Goal: Information Seeking & Learning: Learn about a topic

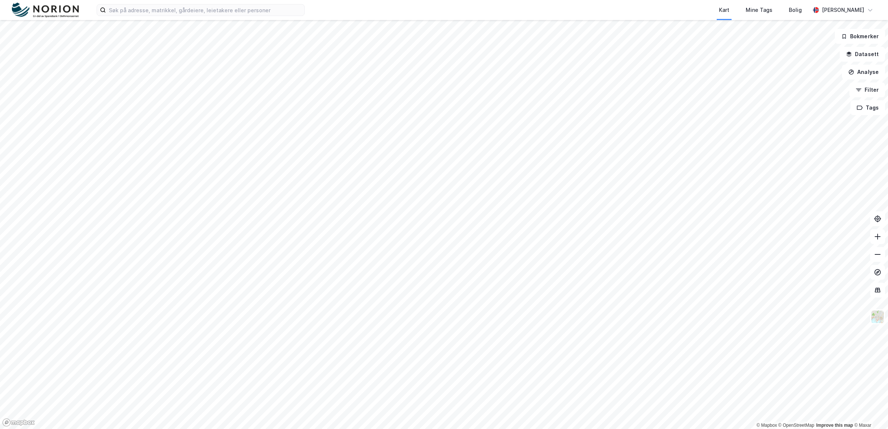
click at [187, 16] on div "Kart Mine Tags Bolig [PERSON_NAME]" at bounding box center [444, 10] width 888 height 20
click at [185, 12] on input at bounding box center [205, 9] width 198 height 11
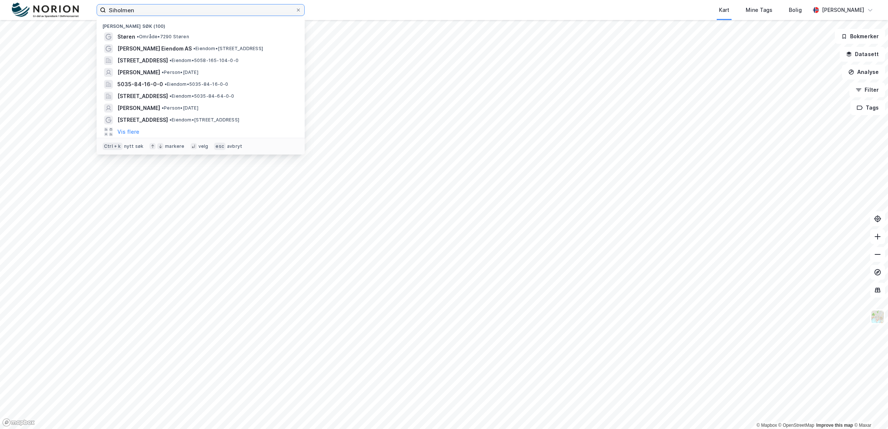
type input "Siholmen"
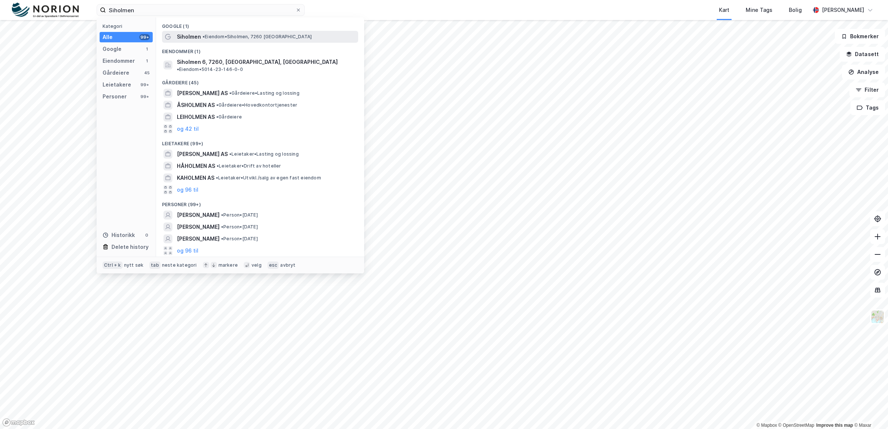
click at [220, 36] on span "• [PERSON_NAME][GEOGRAPHIC_DATA], 7260 [GEOGRAPHIC_DATA]" at bounding box center [257, 37] width 109 height 6
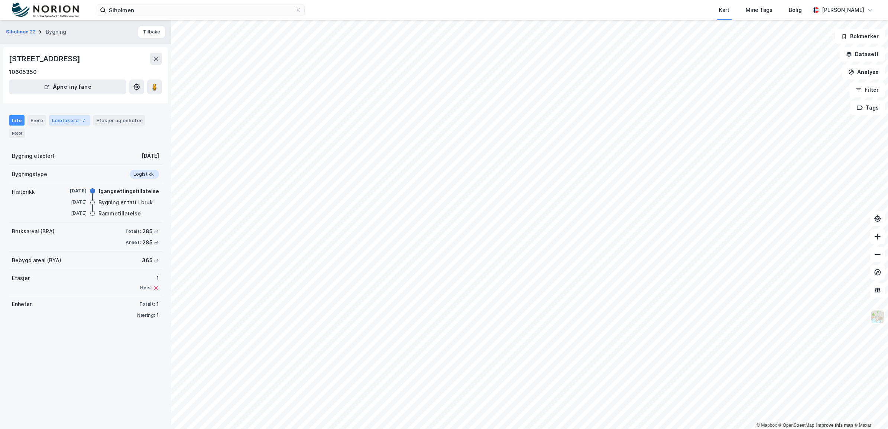
click at [74, 121] on div "Leietakere 7" at bounding box center [69, 120] width 41 height 10
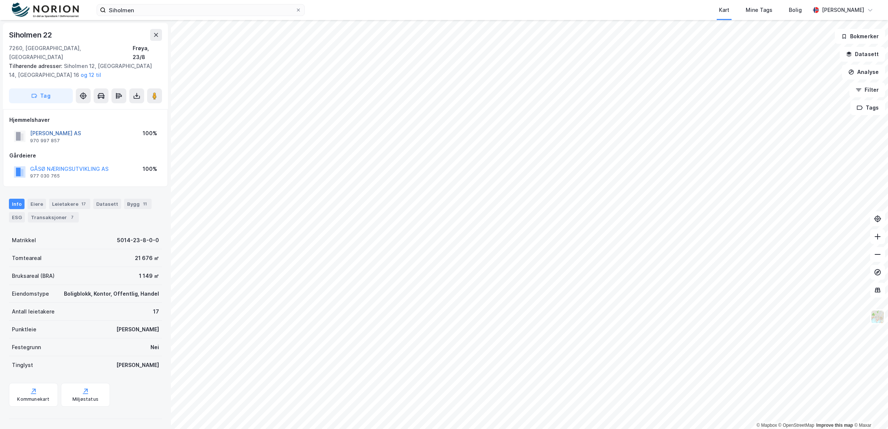
click at [0, 0] on button "[PERSON_NAME] AS" at bounding box center [0, 0] width 0 height 0
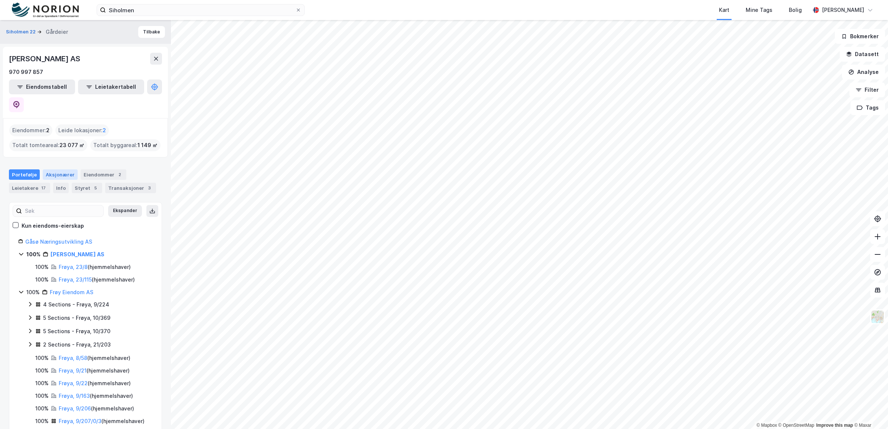
click at [67, 169] on div "Aksjonærer" at bounding box center [60, 174] width 35 height 10
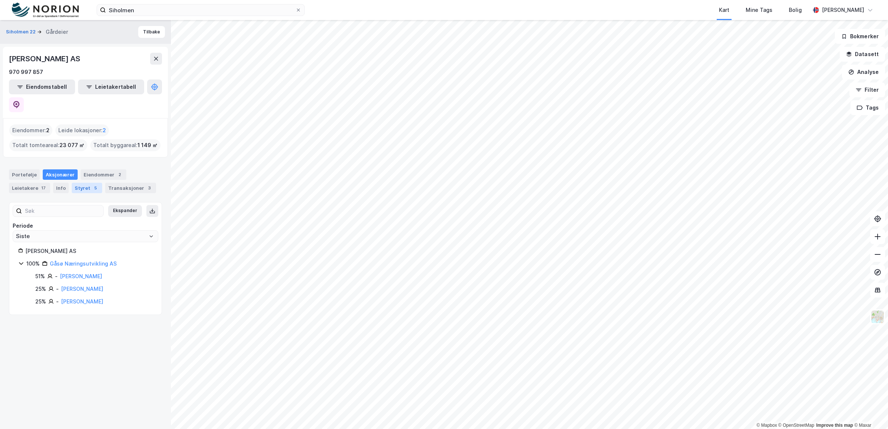
click at [85, 183] on div "Styret 5" at bounding box center [87, 188] width 30 height 10
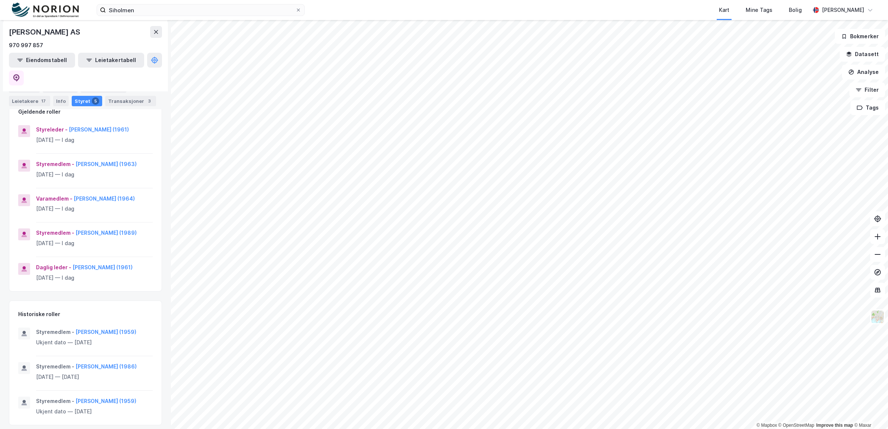
scroll to position [110, 0]
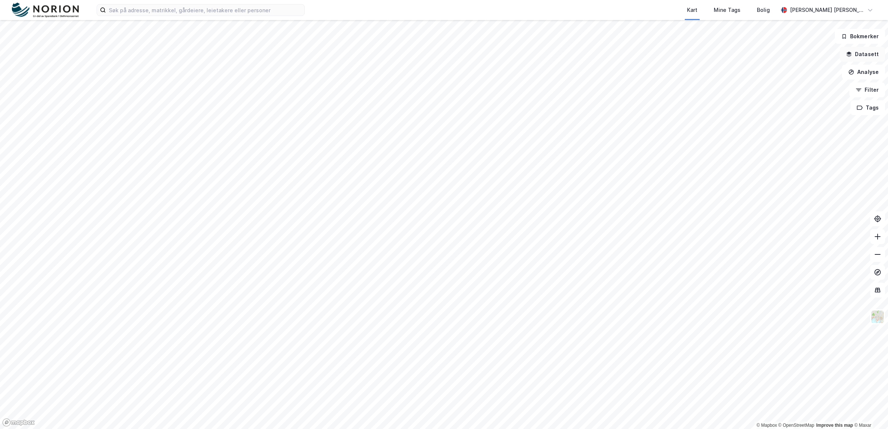
click at [858, 58] on button "Datasett" at bounding box center [862, 54] width 45 height 15
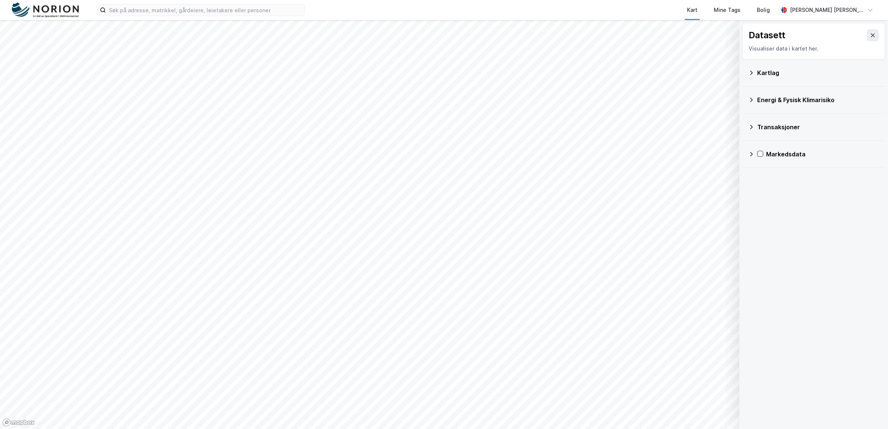
click at [751, 77] on div "Kartlag" at bounding box center [813, 73] width 131 height 18
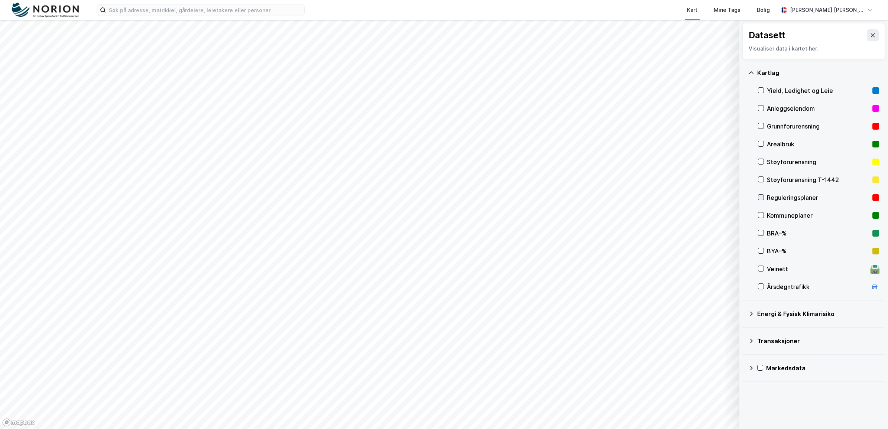
click at [761, 197] on icon at bounding box center [760, 197] width 5 height 5
click at [870, 36] on icon at bounding box center [873, 35] width 6 height 6
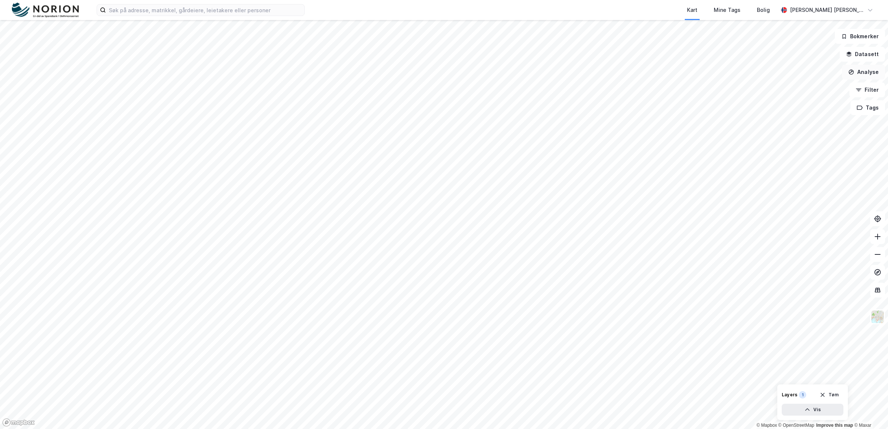
click at [867, 72] on button "Analyse" at bounding box center [863, 72] width 43 height 15
click at [795, 68] on div "Mål avstand" at bounding box center [794, 73] width 85 height 12
click at [862, 77] on button "Analyse" at bounding box center [863, 72] width 43 height 15
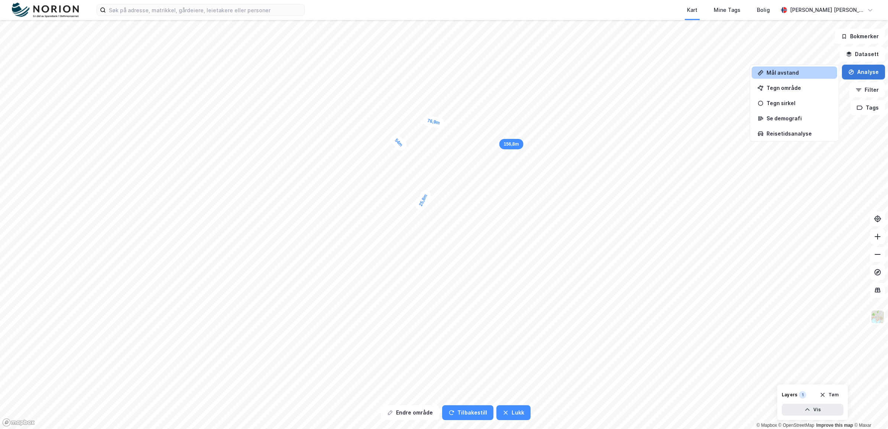
click at [874, 75] on button "Analyse" at bounding box center [863, 72] width 43 height 15
click at [821, 392] on icon "button" at bounding box center [823, 395] width 6 height 6
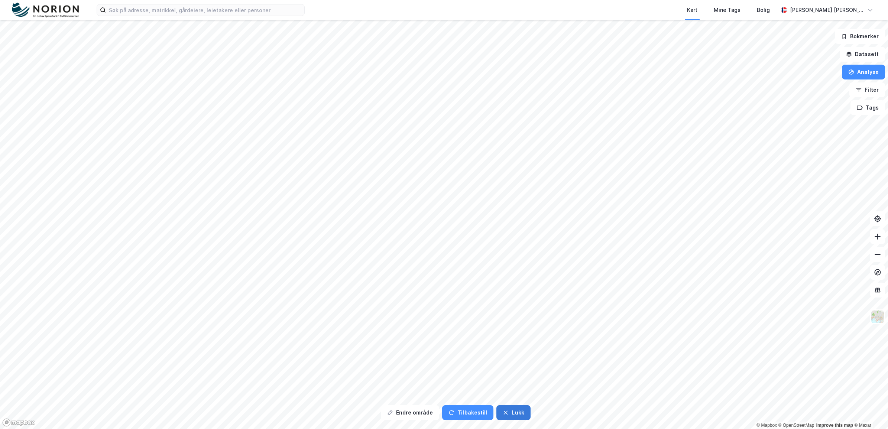
click at [504, 411] on icon "button" at bounding box center [506, 413] width 4 height 4
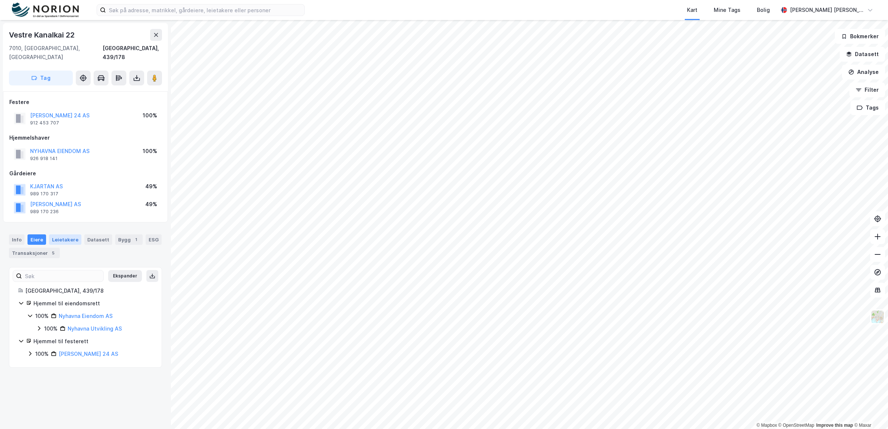
click at [60, 234] on div "Leietakere" at bounding box center [65, 239] width 32 height 10
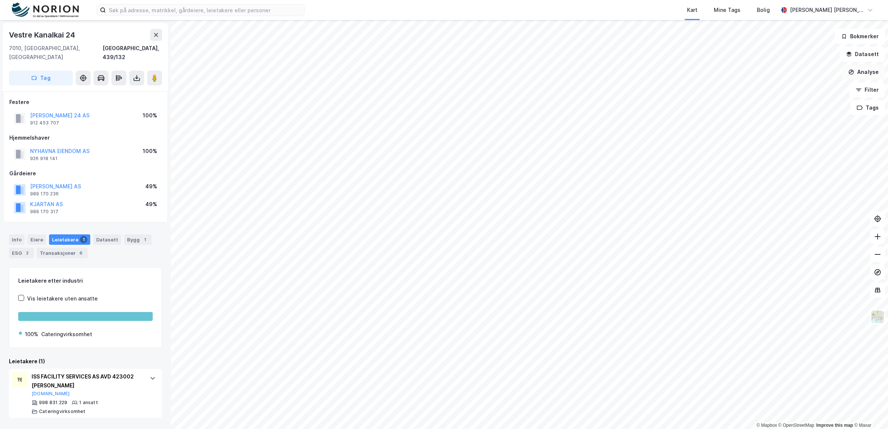
click at [871, 74] on button "Analyse" at bounding box center [863, 72] width 43 height 15
click at [796, 75] on div "Mål avstand" at bounding box center [799, 72] width 65 height 6
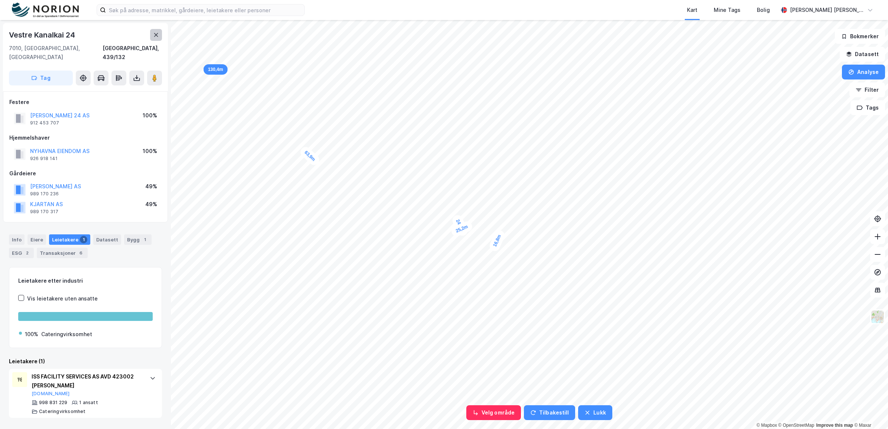
click at [157, 36] on icon at bounding box center [156, 35] width 4 height 4
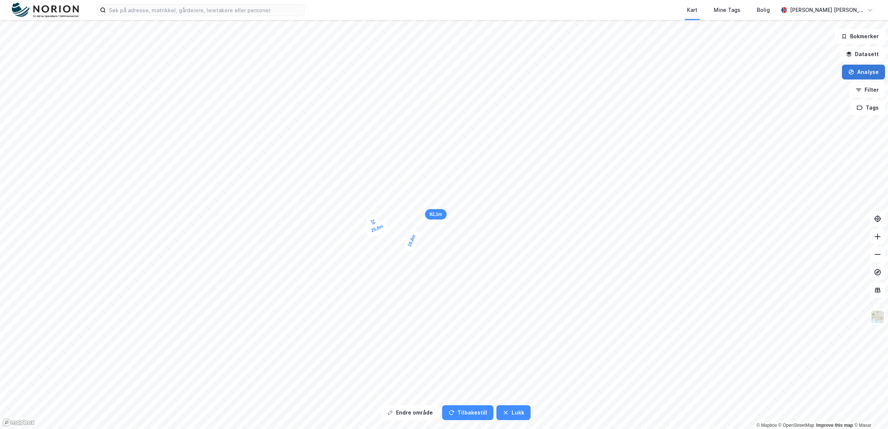
click at [855, 77] on button "Analyse" at bounding box center [863, 72] width 43 height 15
click at [796, 72] on div "Mål avstand" at bounding box center [799, 72] width 65 height 6
click at [854, 71] on icon "button" at bounding box center [851, 71] width 5 height 5
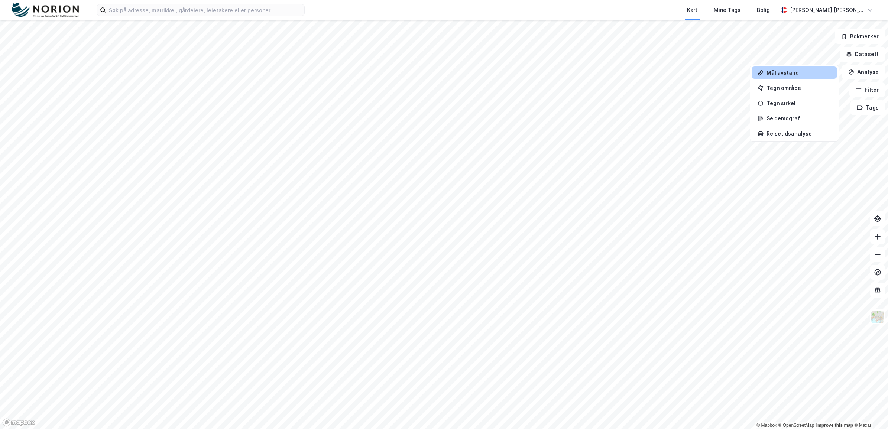
click at [803, 76] on div "Mål avstand" at bounding box center [794, 73] width 85 height 12
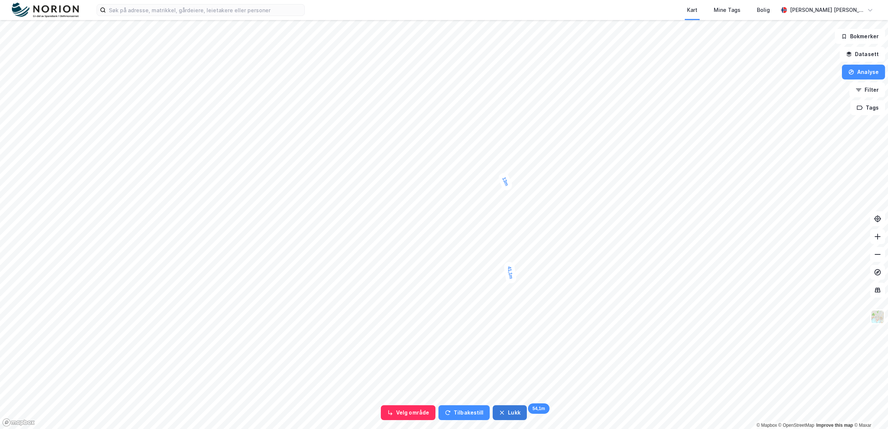
click at [518, 413] on button "Lukk" at bounding box center [510, 412] width 34 height 15
